Goal: Navigation & Orientation: Find specific page/section

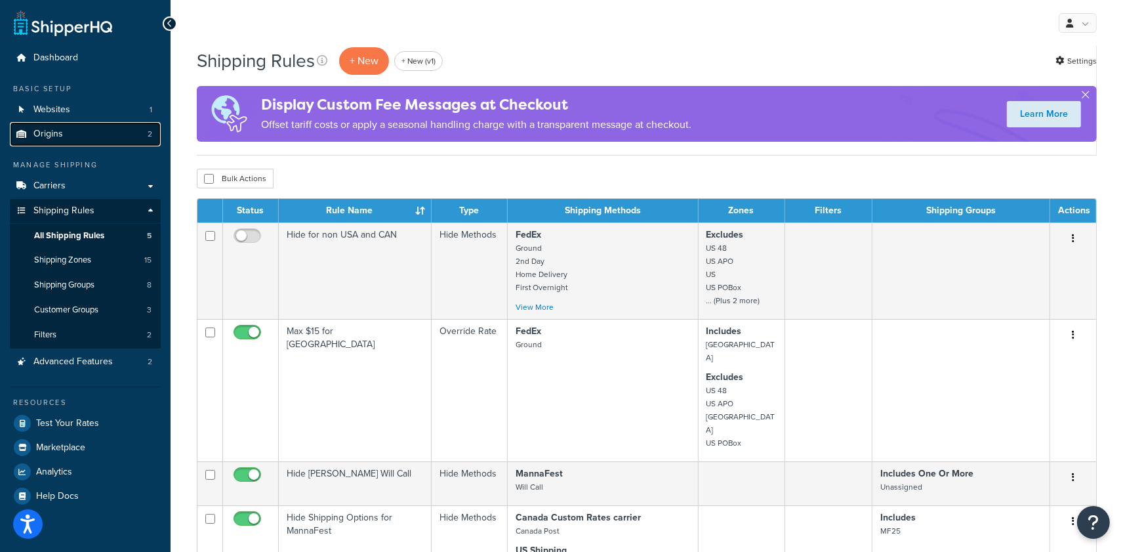
click at [82, 131] on link "Origins 2" at bounding box center [85, 134] width 151 height 24
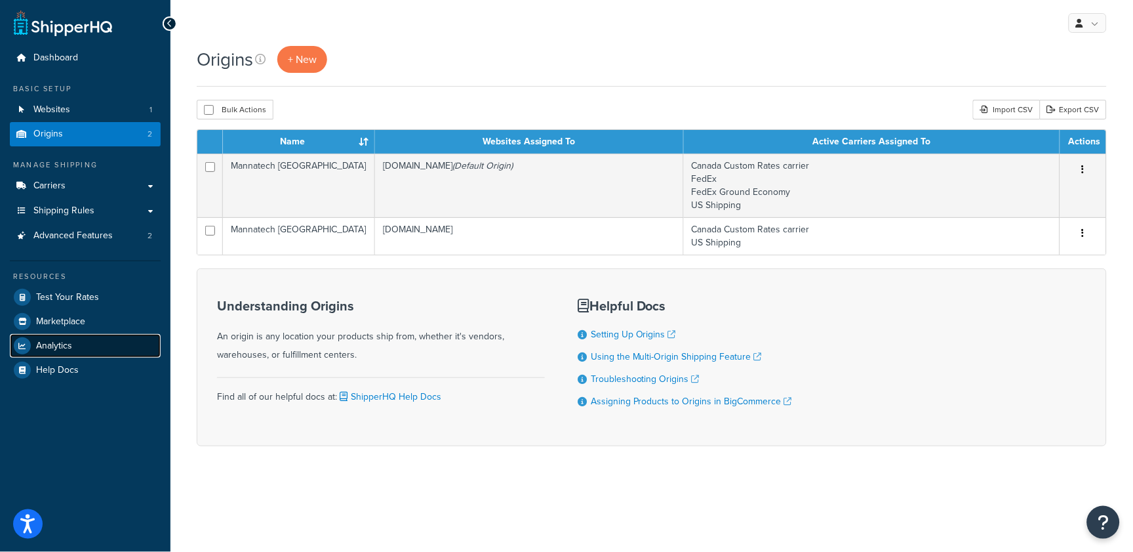
click at [87, 337] on link "Analytics" at bounding box center [85, 346] width 151 height 24
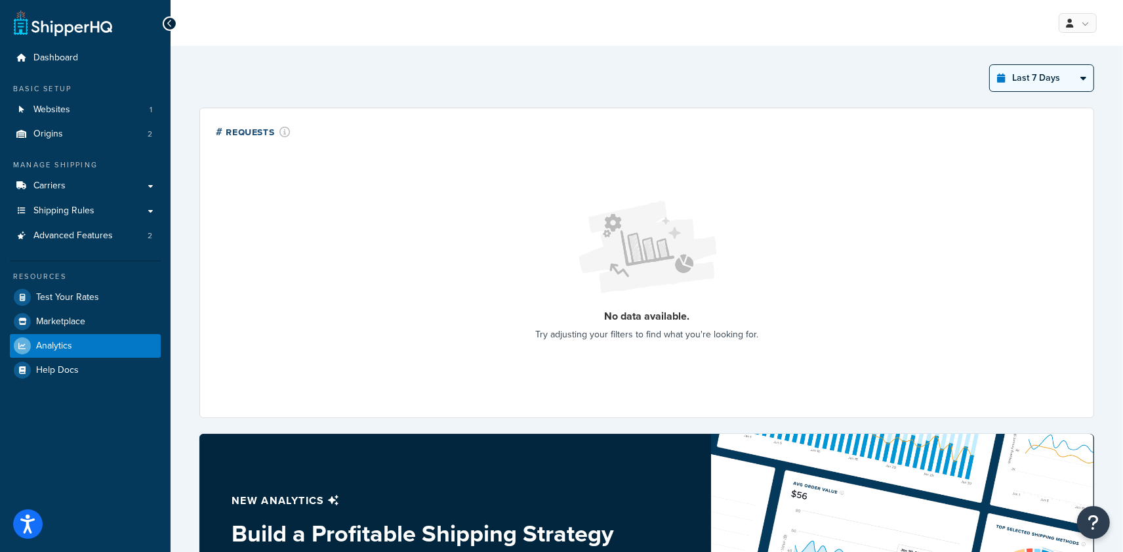
click at [1024, 81] on select "Last 24 Hours Last 7 Days Last 30 Days Last 3 Months Last 6 Months Last 12 Mont…" at bounding box center [1042, 78] width 104 height 26
click at [990, 65] on select "Last 24 Hours Last 7 Days Last 30 Days Last 3 Months Last 6 Months Last 12 Mont…" at bounding box center [1042, 78] width 104 height 26
click at [1035, 71] on select "Last 24 Hours Last 7 Days Last 30 Days Last 3 Months Last 6 Months Last 12 Mont…" at bounding box center [1042, 78] width 104 height 26
select select "last_3_months"
click at [990, 65] on select "Last 24 Hours Last 7 Days Last 30 Days Last 3 Months Last 6 Months Last 12 Mont…" at bounding box center [1042, 78] width 104 height 26
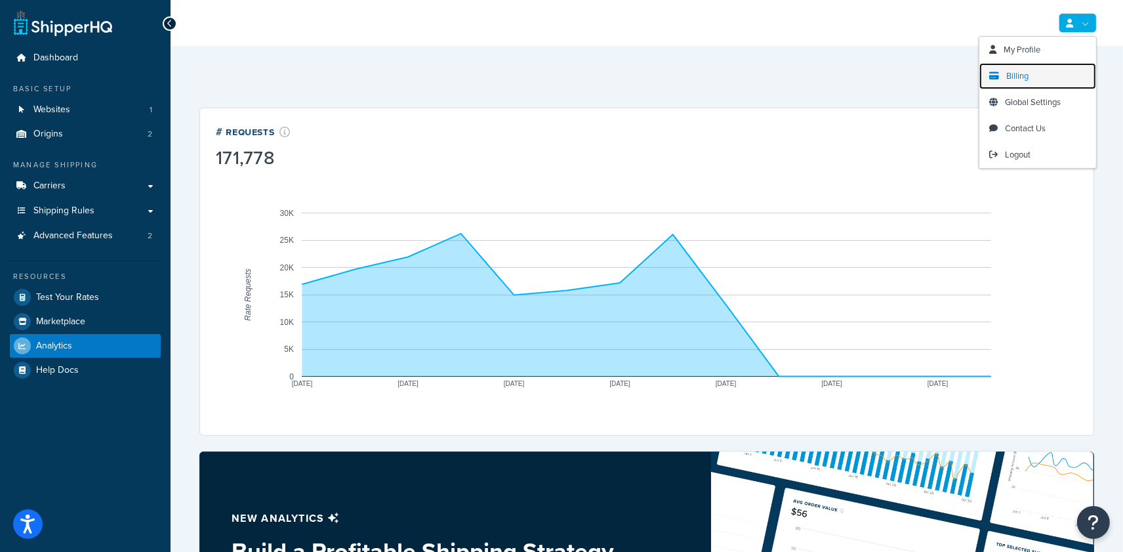
click at [1053, 76] on link "Billing" at bounding box center [1037, 76] width 117 height 26
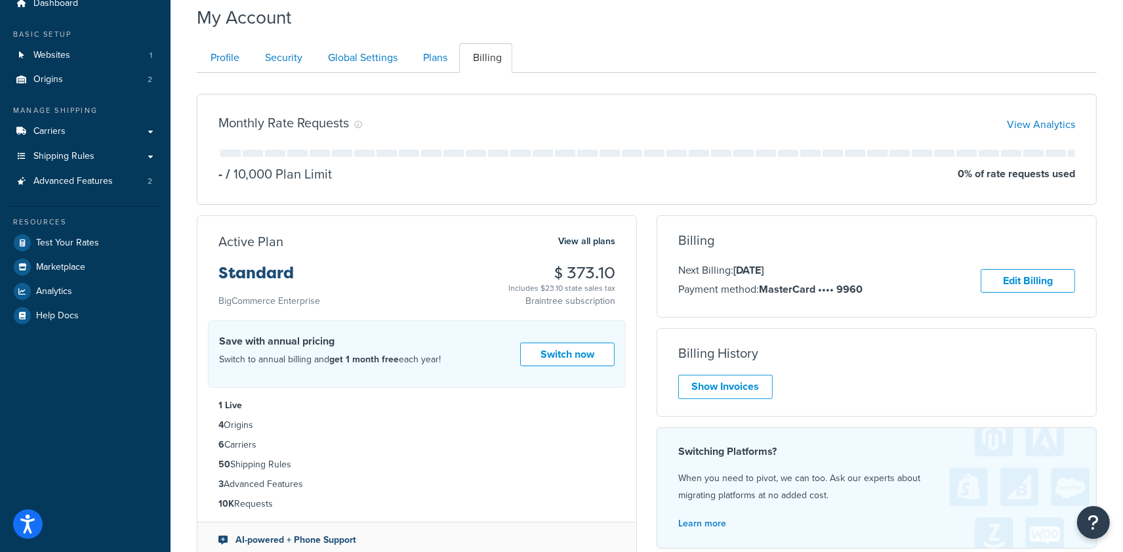
scroll to position [83, 0]
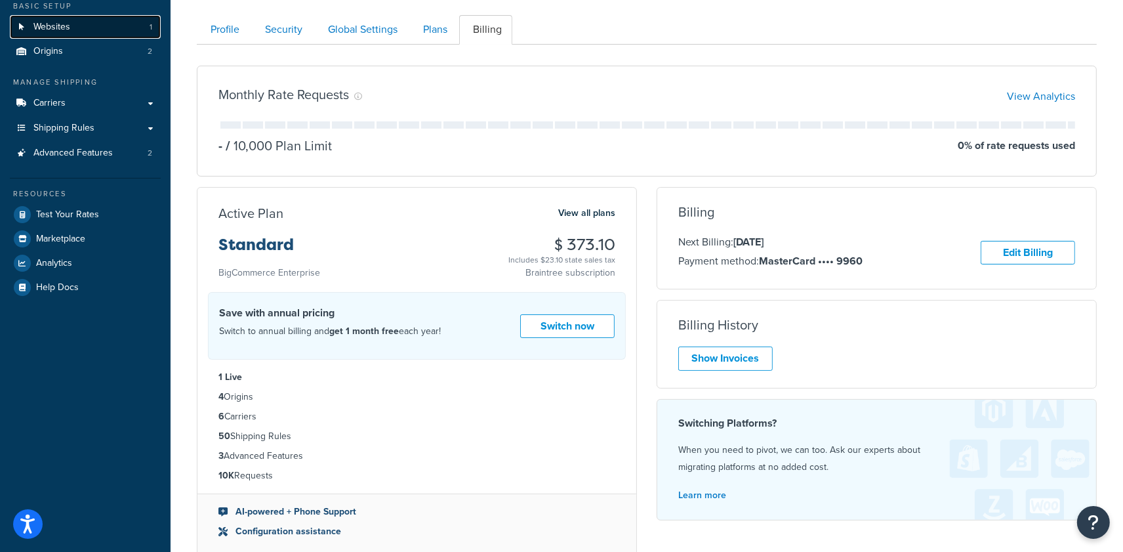
click at [79, 27] on link "Websites 1" at bounding box center [85, 27] width 151 height 24
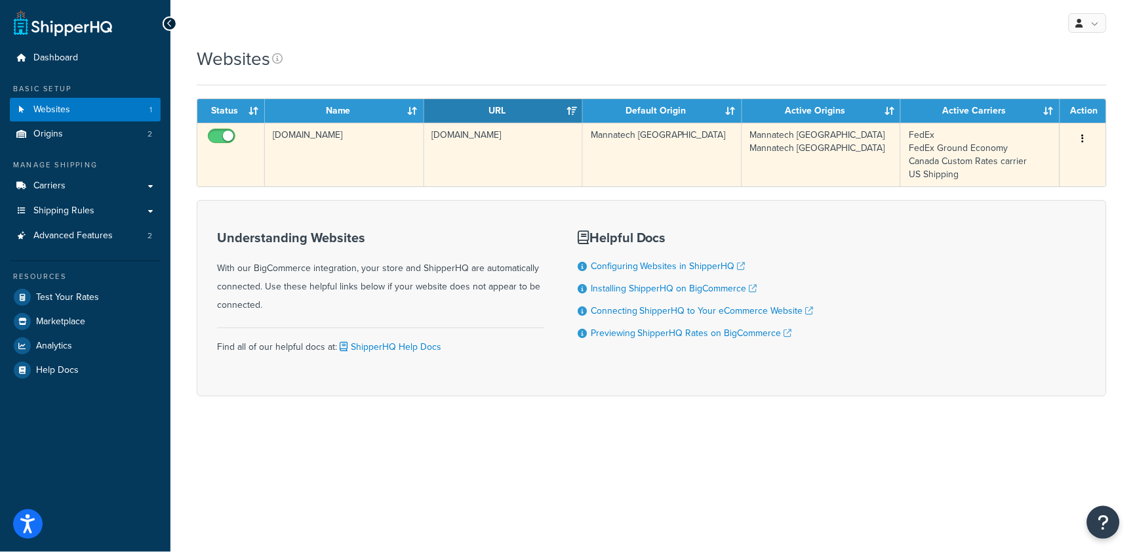
click at [489, 162] on td "[DOMAIN_NAME]" at bounding box center [503, 155] width 159 height 64
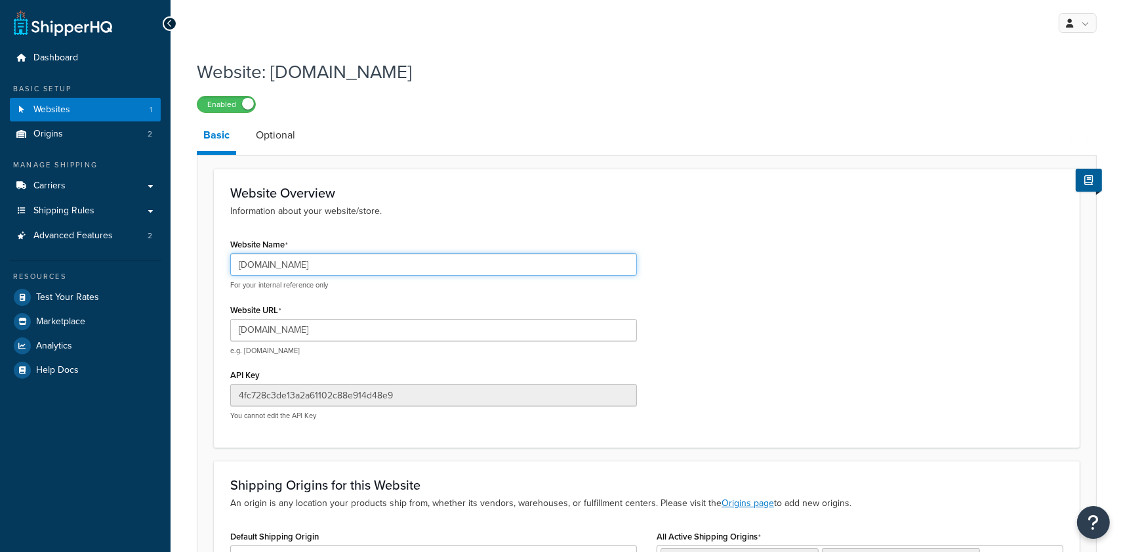
click at [355, 273] on input "[DOMAIN_NAME]" at bounding box center [433, 264] width 407 height 22
click at [355, 272] on input "[DOMAIN_NAME]" at bounding box center [433, 264] width 407 height 22
click at [355, 271] on input "[DOMAIN_NAME]" at bounding box center [433, 264] width 407 height 22
